Goal: Task Accomplishment & Management: Complete application form

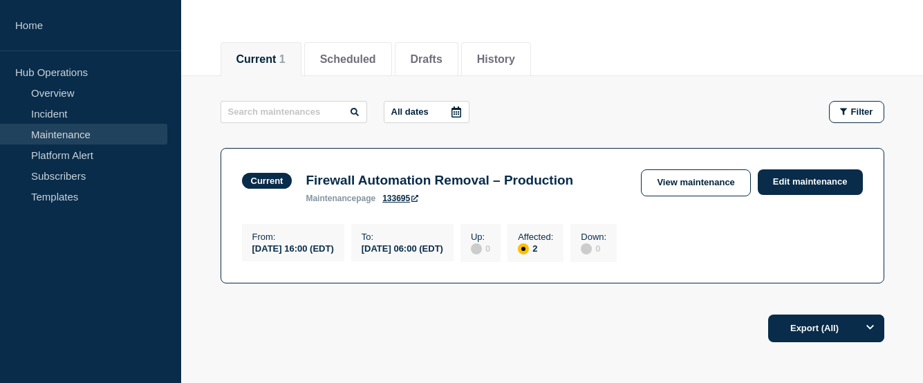
scroll to position [138, 0]
click at [54, 117] on link "Incident" at bounding box center [83, 113] width 167 height 21
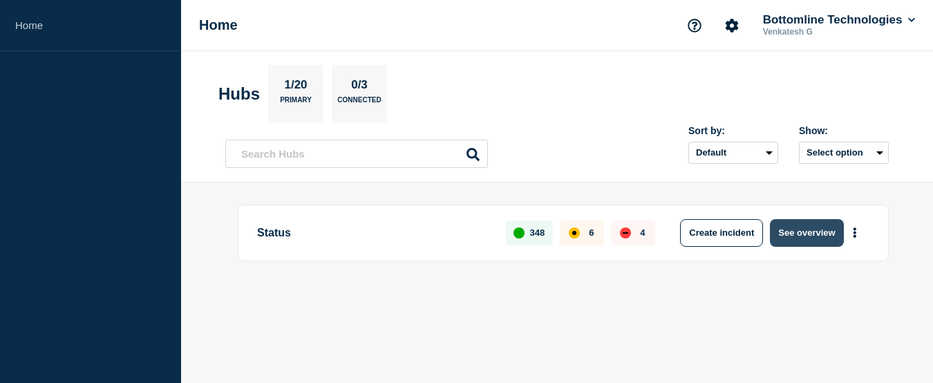
click at [810, 228] on button "See overview" at bounding box center [806, 233] width 73 height 28
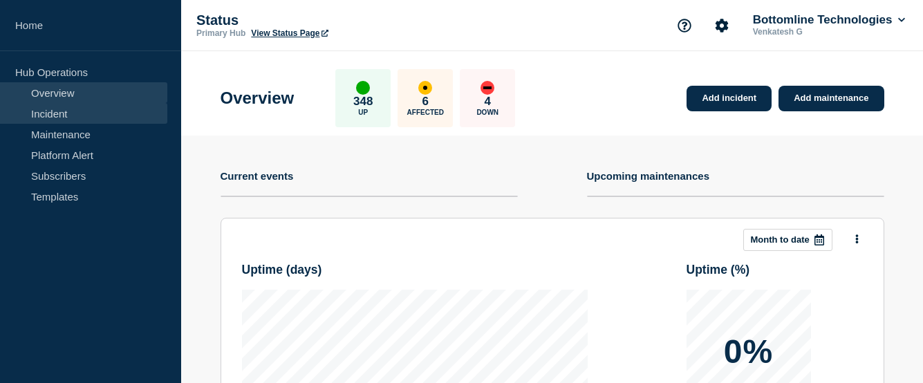
click at [63, 118] on link "Incident" at bounding box center [83, 113] width 167 height 21
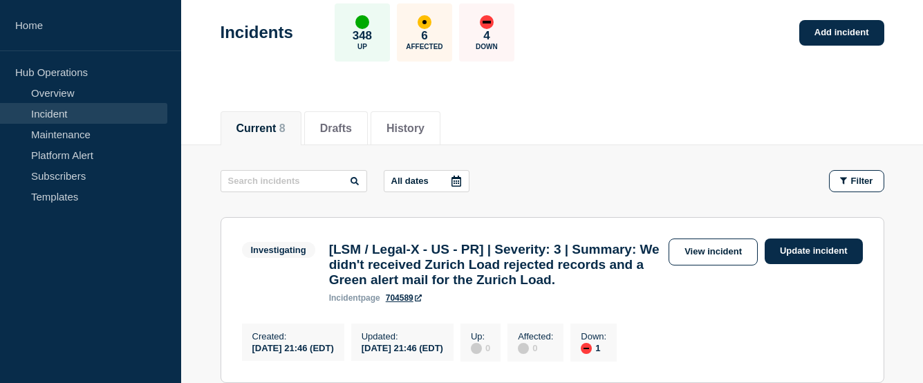
scroll to position [207, 0]
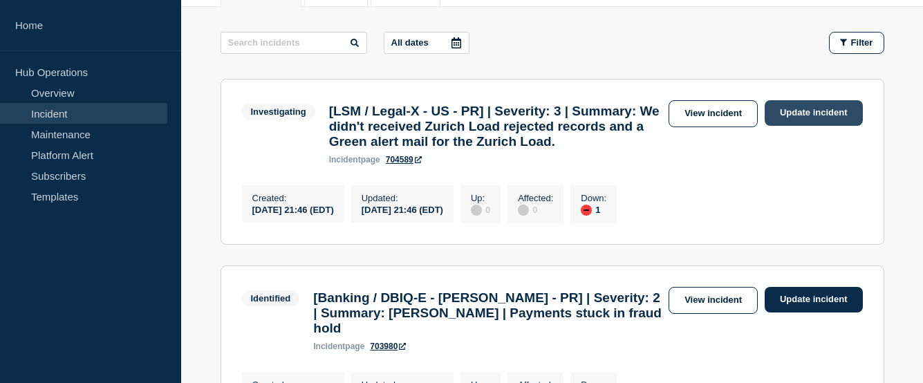
click at [818, 109] on link "Update incident" at bounding box center [813, 113] width 98 height 26
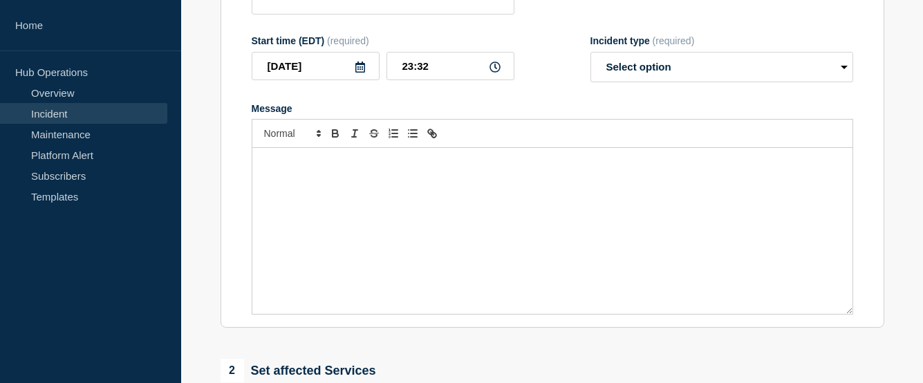
type input "[LSM / Legal-X - US - PR] | Severity: 3 | Summary: We didn't received Zurich Lo…"
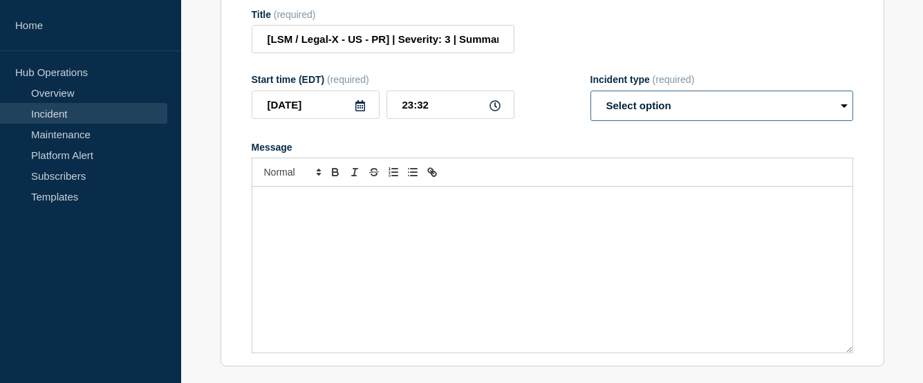
click at [653, 121] on select "Select option Investigating Identified Monitoring Resolved" at bounding box center [721, 106] width 263 height 30
select select "identified"
click at [590, 121] on select "Select option Investigating Identified Monitoring Resolved" at bounding box center [721, 106] width 263 height 30
click at [424, 243] on div "Message" at bounding box center [552, 270] width 600 height 166
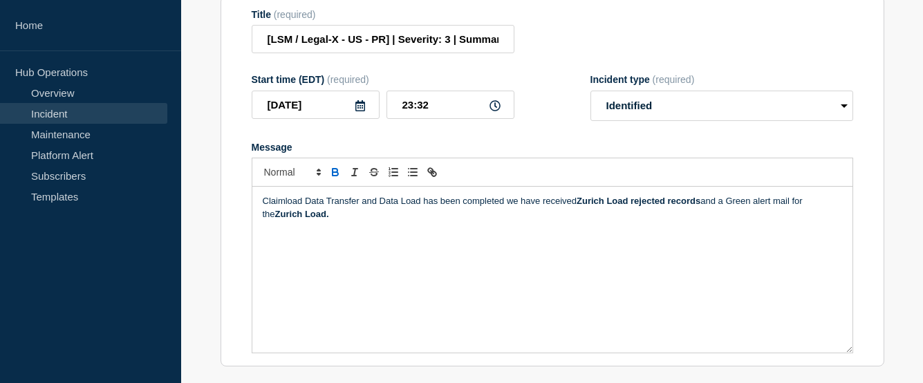
click at [261, 233] on div "Claimload Data Transfer and Data Load has been completed we have received Zuric…" at bounding box center [552, 270] width 600 height 166
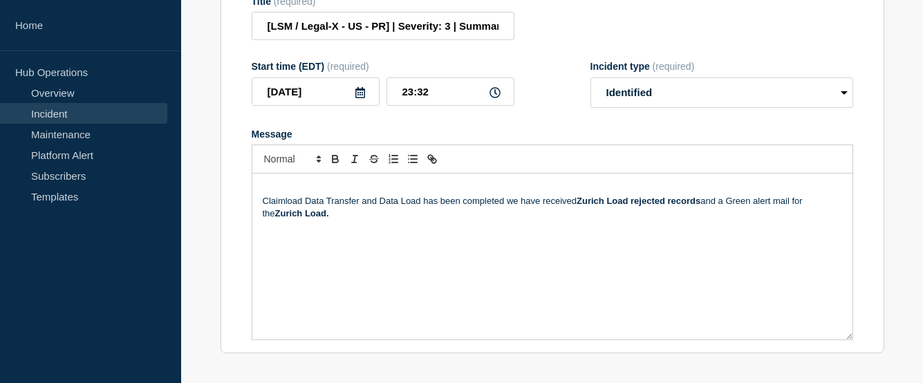
scroll to position [233, 0]
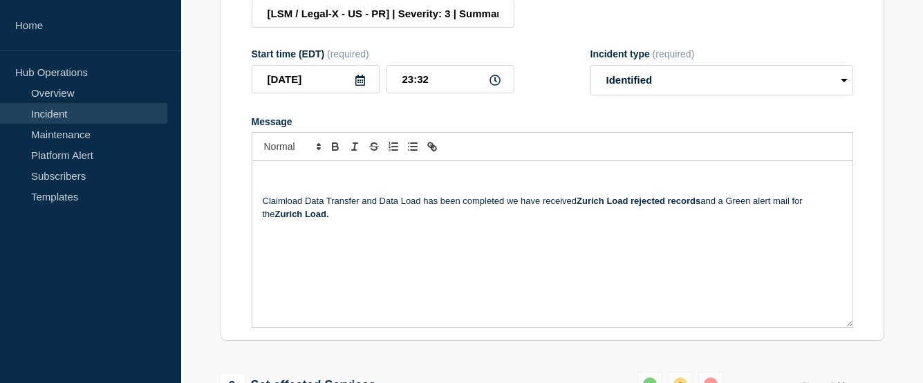
click at [278, 182] on p "Message" at bounding box center [552, 175] width 579 height 12
click at [276, 195] on p "Message" at bounding box center [552, 188] width 579 height 12
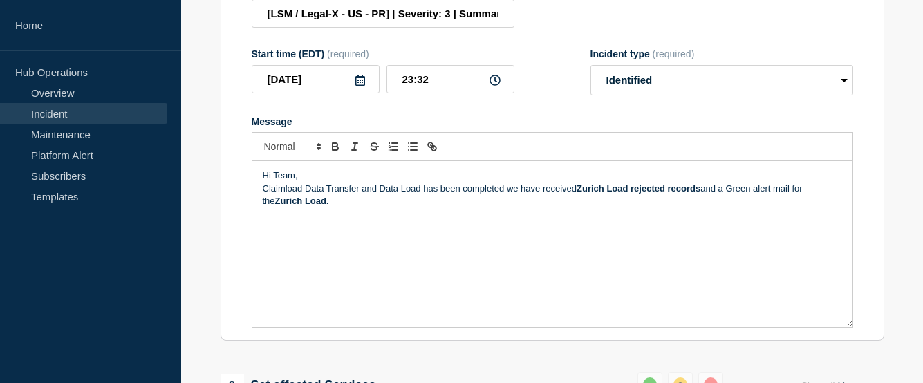
scroll to position [220, 0]
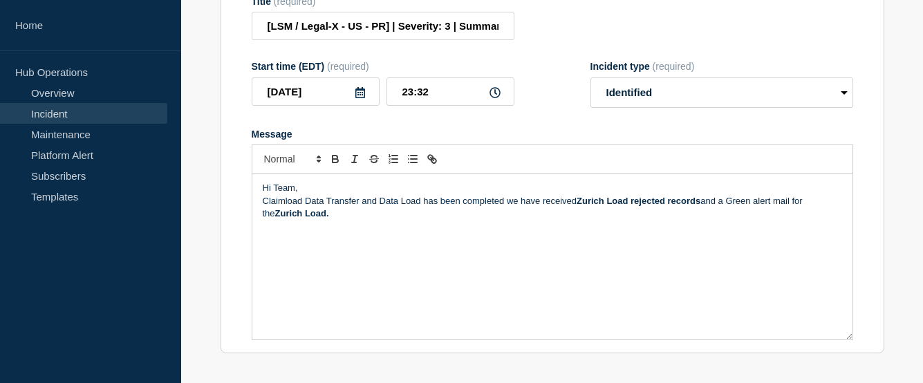
click at [321, 220] on p "Claimload Data Transfer and Data Load has been completed we have received Zuric…" at bounding box center [552, 208] width 579 height 26
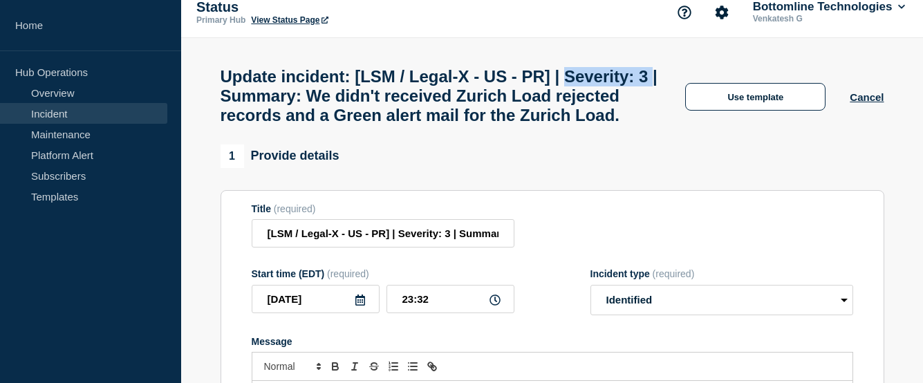
drag, startPoint x: 319, startPoint y: 104, endPoint x: 219, endPoint y: 103, distance: 100.2
click at [219, 103] on div "Update incident: [LSM / Legal-X - US - PR] | Severity: 3 | Summary: We didn't r…" at bounding box center [552, 91] width 695 height 106
copy h1 "Severity: 3"
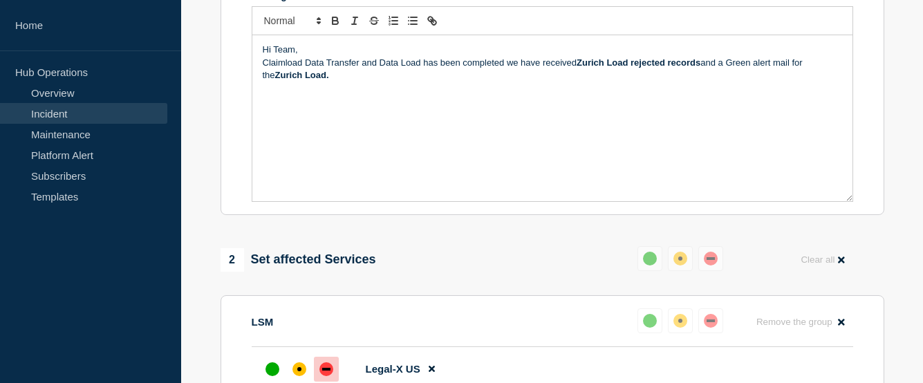
scroll to position [220, 0]
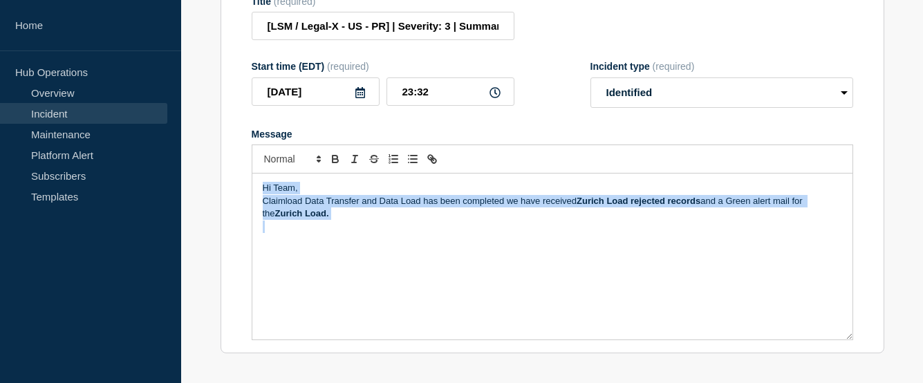
drag, startPoint x: 353, startPoint y: 268, endPoint x: 257, endPoint y: 227, distance: 104.6
click at [257, 227] on div "Hi Team, Claimload Data Transfer and Data Load has been completed we have recei…" at bounding box center [552, 256] width 600 height 166
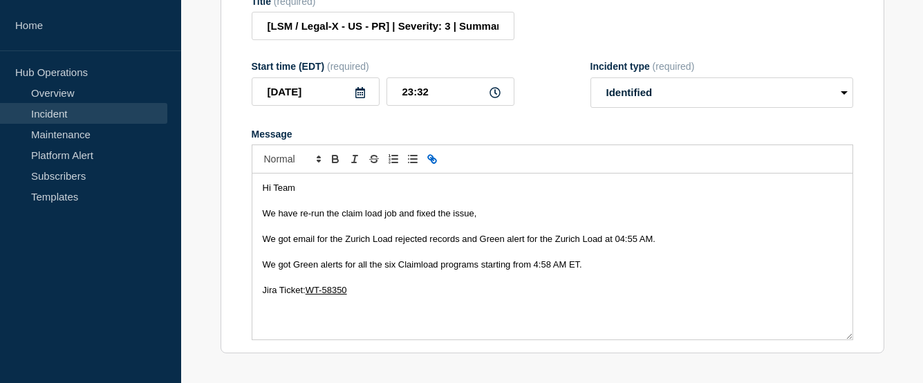
click at [626, 244] on span "We got email for the Zurich Load rejected records and Green alert for the Zuric…" at bounding box center [459, 239] width 393 height 10
click at [637, 244] on span "We got email for the Zurich Load rejected records and Green alert for the Zuric…" at bounding box center [459, 239] width 393 height 10
click at [647, 244] on span "We got email for the Zurich Load rejected records and Green alert for the Zuric…" at bounding box center [459, 239] width 393 height 10
click at [539, 270] on span "We got Green alerts for all the six Claimload programs starting from 4:58 AM ET." at bounding box center [422, 264] width 319 height 10
click at [554, 270] on span "We got Green alerts for all the six Claimload programs starting from 11:58 AM E…" at bounding box center [425, 264] width 324 height 10
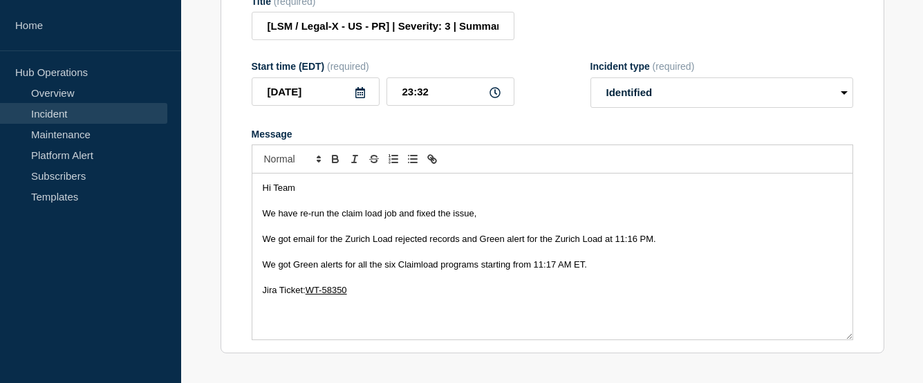
click at [561, 270] on span "We got Green alerts for all the six Claimload programs starting from 11:17 AM E…" at bounding box center [425, 264] width 324 height 10
drag, startPoint x: 368, startPoint y: 321, endPoint x: 308, endPoint y: 323, distance: 60.9
click at [308, 297] on p "Jira Ticket: WT-58350" at bounding box center [552, 290] width 579 height 12
click at [459, 40] on input "[LSM / Legal-X - US - PR] | Severity: 3 | Summary: We didn't received Zurich Lo…" at bounding box center [383, 26] width 263 height 28
paste input "WT-58396"
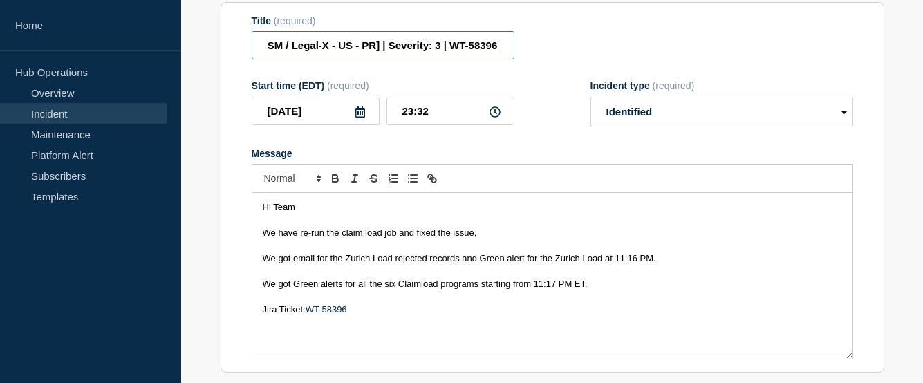
scroll to position [0, 13]
type input "[LSM / Legal-X - US - PR] | Severity: 3 | WT-58396|Summary: We didn't received …"
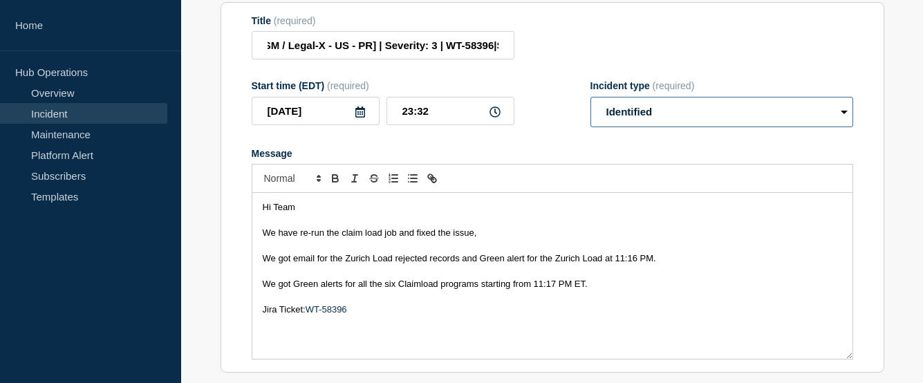
scroll to position [0, 0]
click at [715, 126] on select "Select option Investigating Identified Monitoring Resolved" at bounding box center [721, 112] width 263 height 30
select select "resolved"
click at [590, 110] on select "Select option Investigating Identified Monitoring Resolved" at bounding box center [721, 112] width 263 height 30
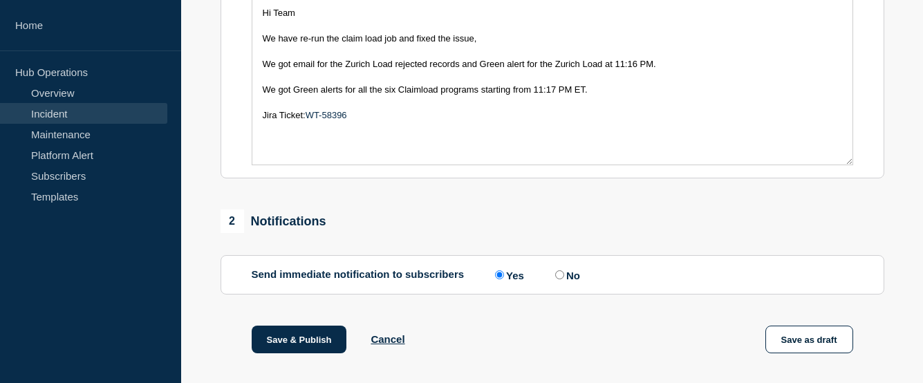
scroll to position [346, 0]
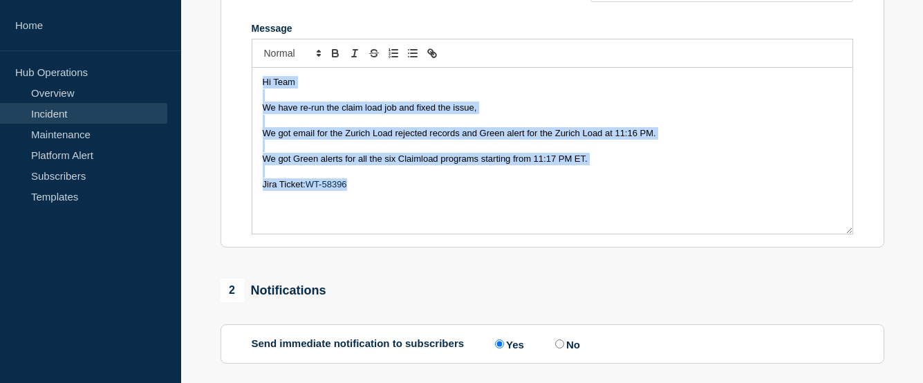
drag, startPoint x: 370, startPoint y: 200, endPoint x: 263, endPoint y: 102, distance: 144.3
click at [263, 102] on div "Hi Team We have re-run the claim load job and fixed the issue, We got email for…" at bounding box center [552, 151] width 600 height 166
copy div "Hi Team We have re-run the claim load job and fixed the issue, We got email for…"
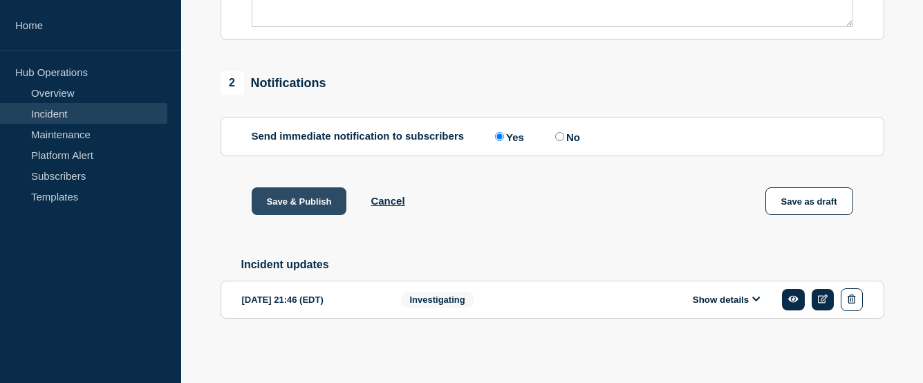
click at [283, 201] on button "Save & Publish" at bounding box center [299, 201] width 95 height 28
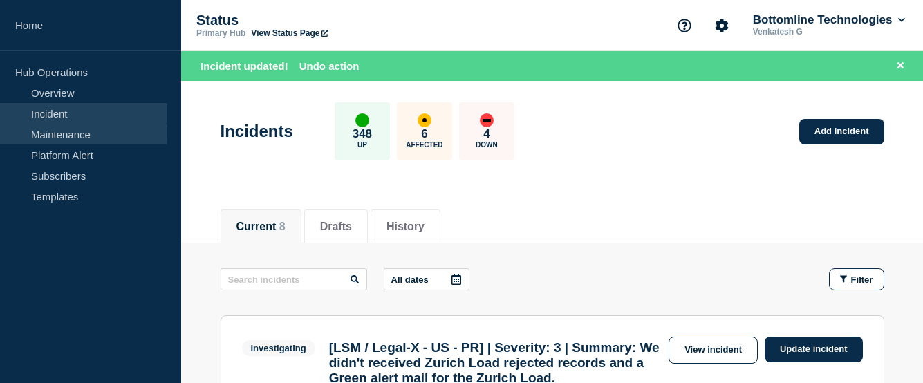
click at [66, 136] on link "Maintenance" at bounding box center [83, 134] width 167 height 21
